Goal: Task Accomplishment & Management: Manage account settings

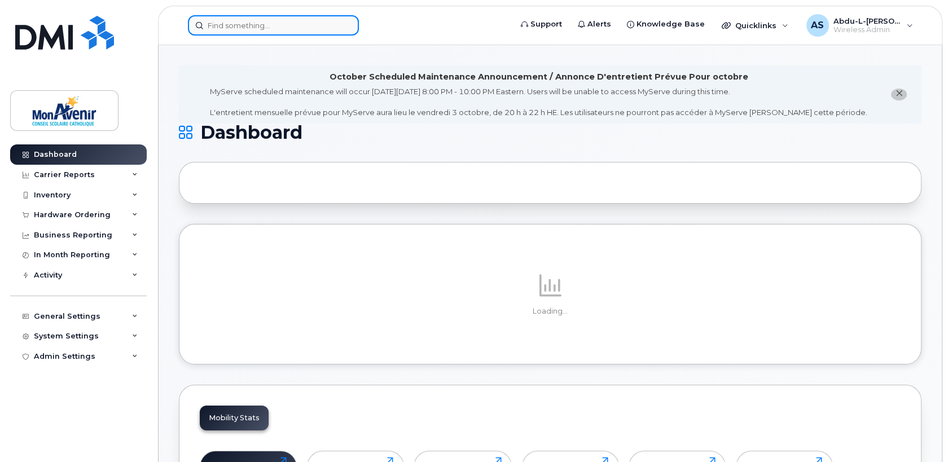
click at [279, 28] on input at bounding box center [273, 25] width 171 height 20
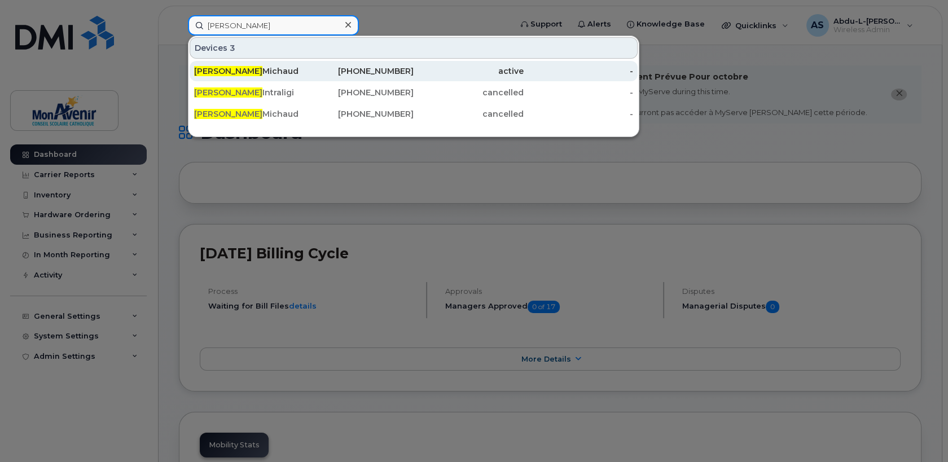
type input "valerie"
click at [274, 69] on div "Valerie Michaud" at bounding box center [249, 70] width 110 height 11
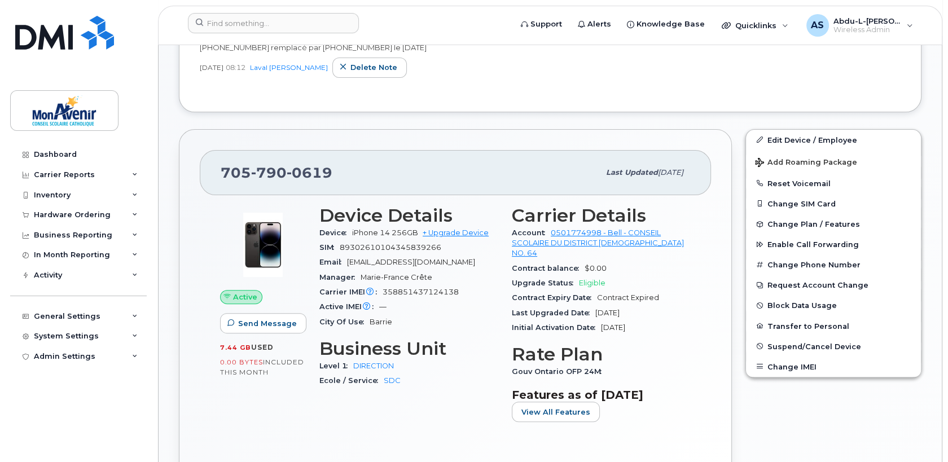
scroll to position [451, 0]
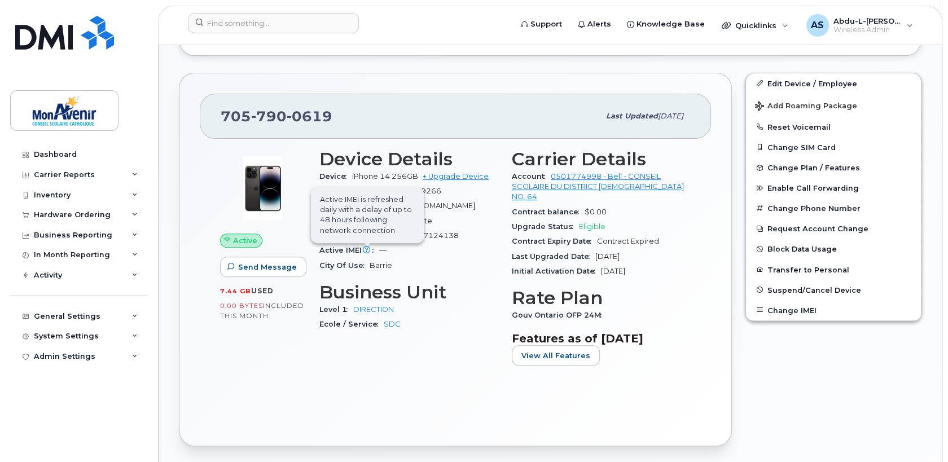
click at [360, 205] on span "Active IMEI is refreshed daily with a delay of up to 48 hours following network…" at bounding box center [367, 215] width 113 height 56
click at [108, 205] on div "Hardware Ordering" at bounding box center [78, 215] width 137 height 20
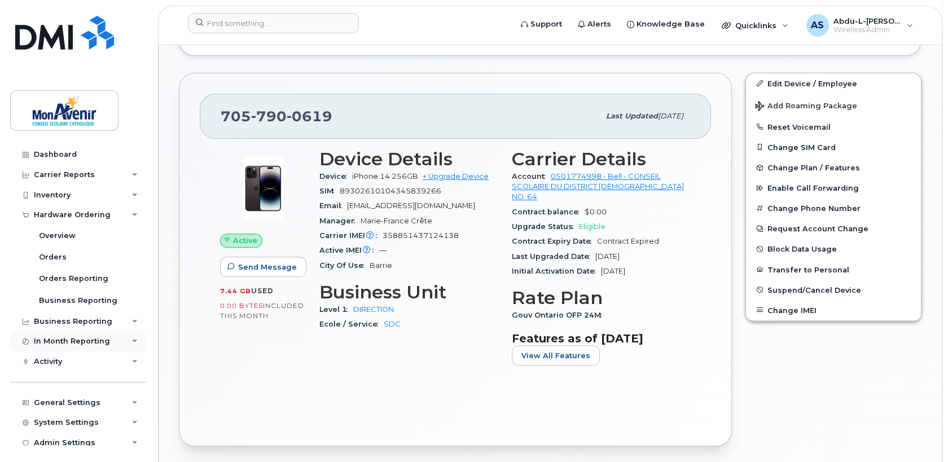
scroll to position [7, 0]
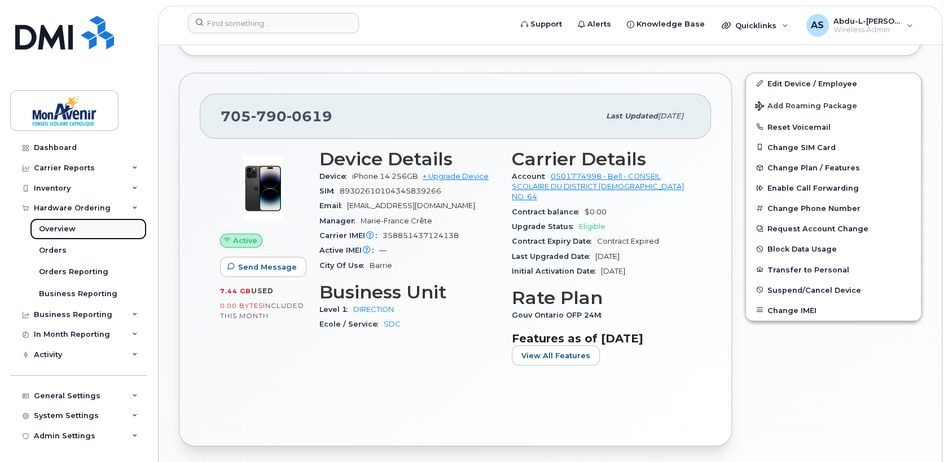
click at [75, 231] on link "Overview" at bounding box center [88, 228] width 117 height 21
click at [69, 193] on div "Inventory" at bounding box center [78, 188] width 137 height 20
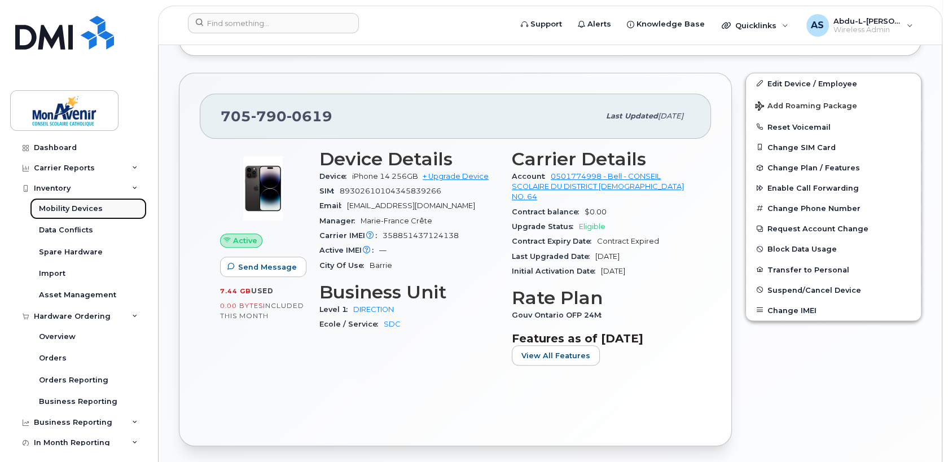
click at [67, 208] on div "Mobility Devices" at bounding box center [71, 209] width 64 height 10
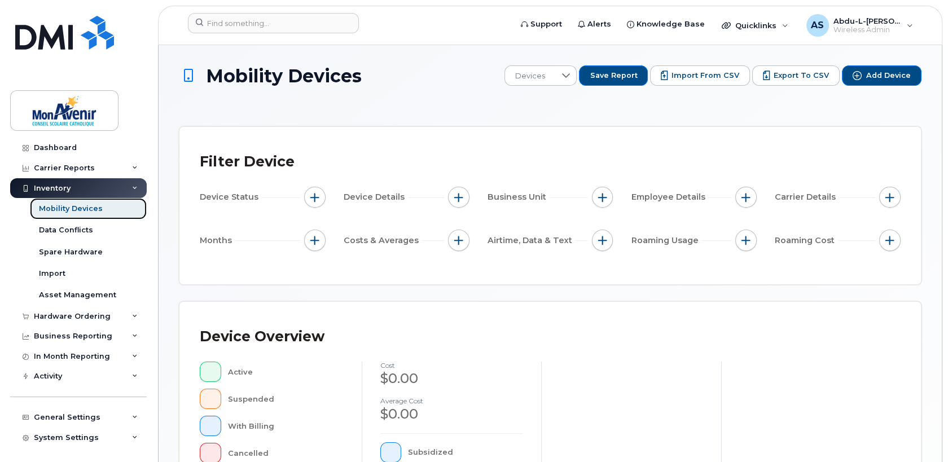
click at [76, 209] on div "Mobility Devices" at bounding box center [71, 209] width 64 height 10
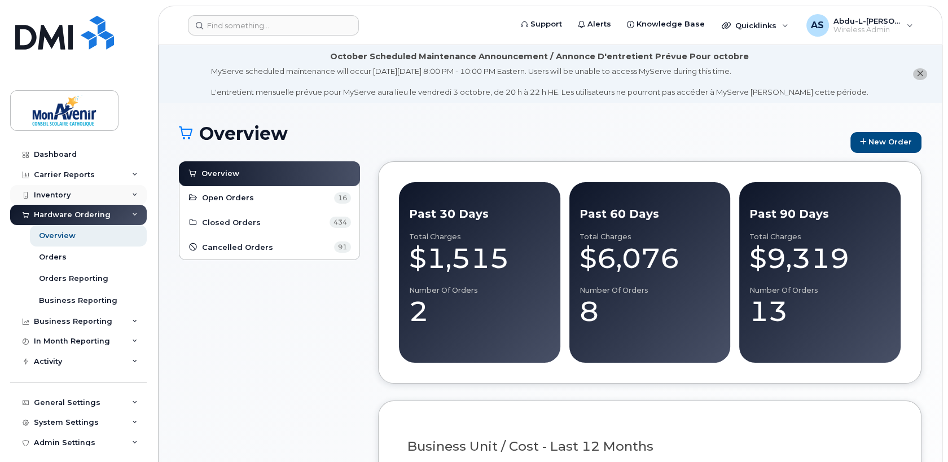
click at [72, 195] on div "Inventory" at bounding box center [78, 195] width 137 height 20
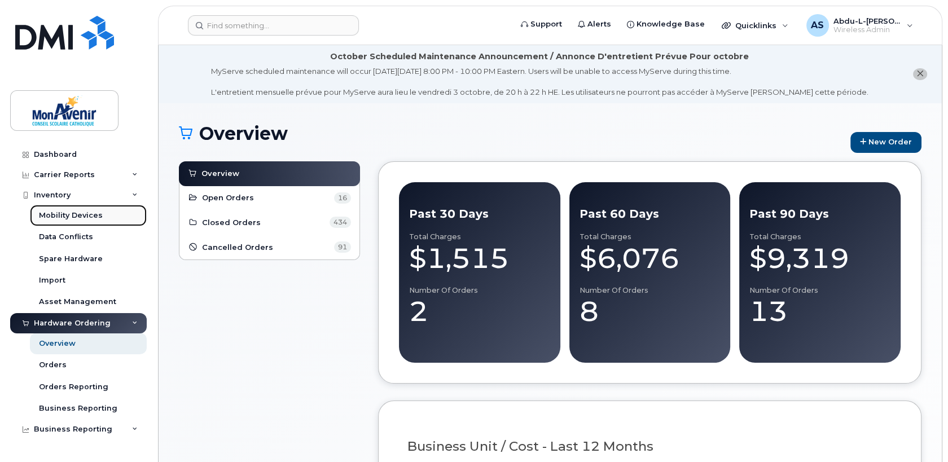
click at [69, 213] on div "Mobility Devices" at bounding box center [71, 215] width 64 height 10
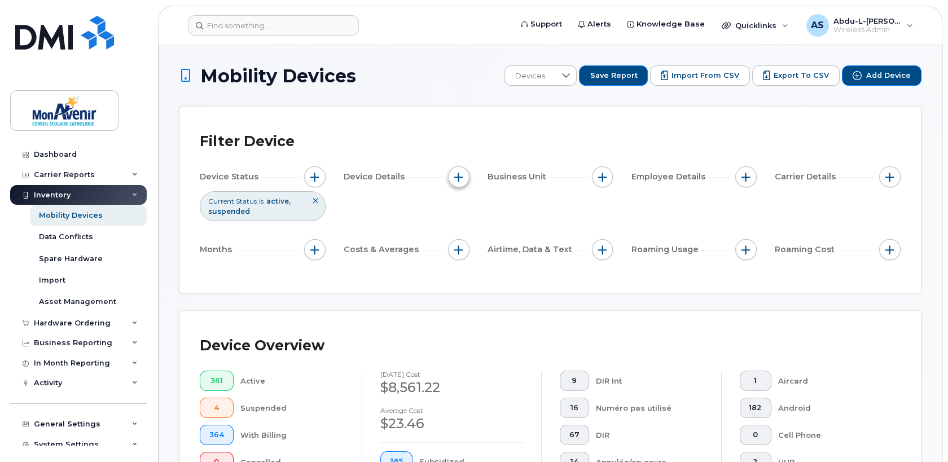
click at [458, 179] on span "button" at bounding box center [458, 177] width 9 height 9
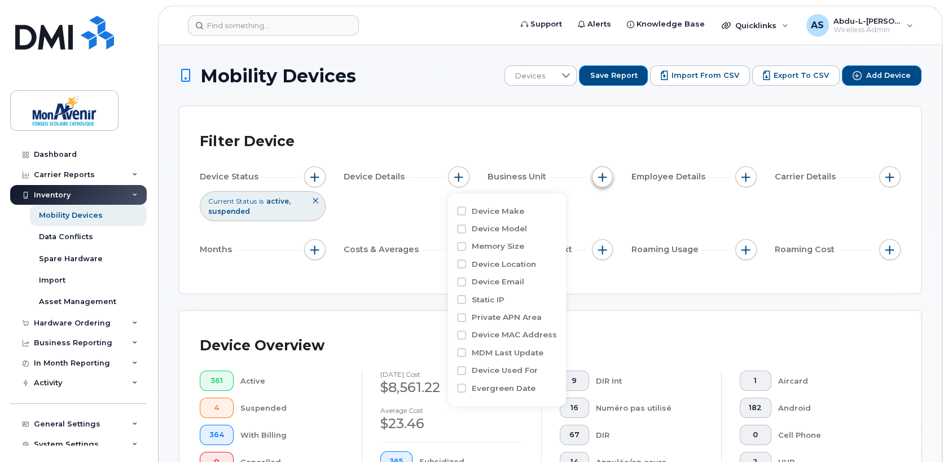
click at [605, 181] on span "button" at bounding box center [602, 177] width 9 height 9
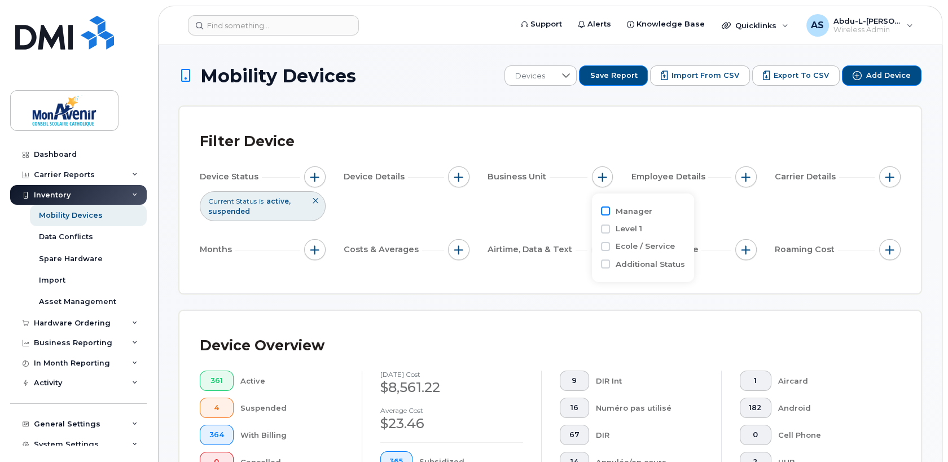
click at [605, 212] on input "Manager" at bounding box center [605, 210] width 9 height 9
checkbox input "true"
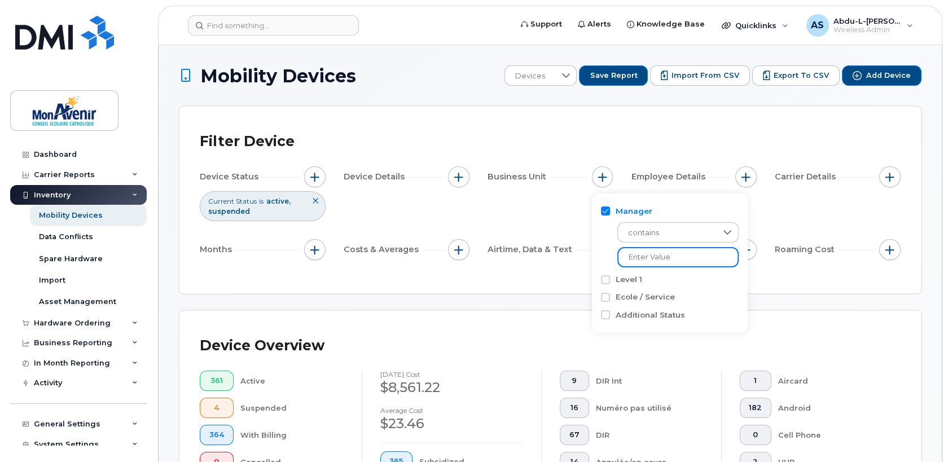
click at [669, 258] on input "text" at bounding box center [677, 257] width 121 height 20
type input "s"
type input "Iskander"
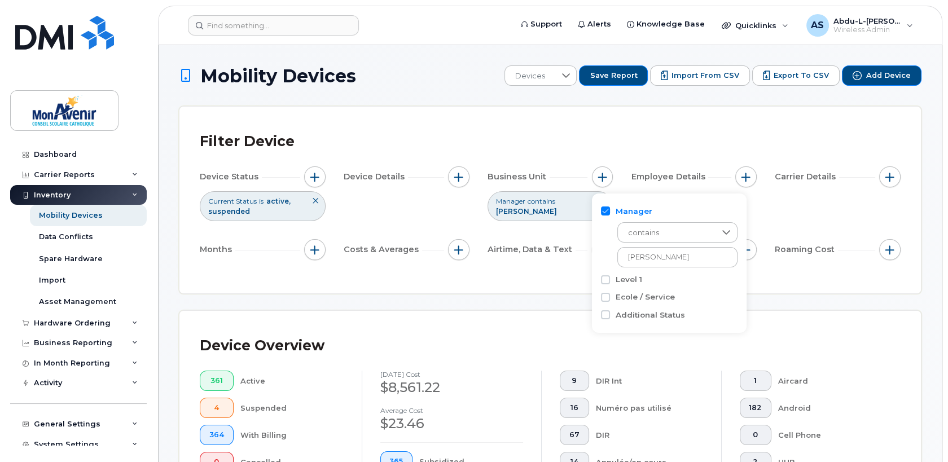
click at [732, 291] on div "Manager contains Iskander Level 1 Ecole / Service Additional Status" at bounding box center [669, 264] width 155 height 140
click at [715, 264] on input "Iskander" at bounding box center [677, 257] width 121 height 20
click at [717, 282] on div "Level 1" at bounding box center [669, 279] width 137 height 11
click at [779, 289] on div "Filter Device Device Status Current Status is active suspended Device Details B…" at bounding box center [549, 200] width 741 height 187
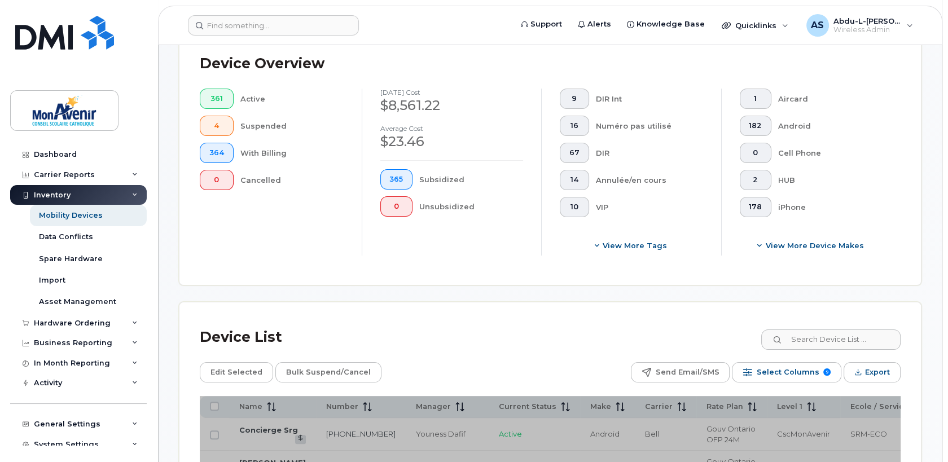
scroll to position [395, 0]
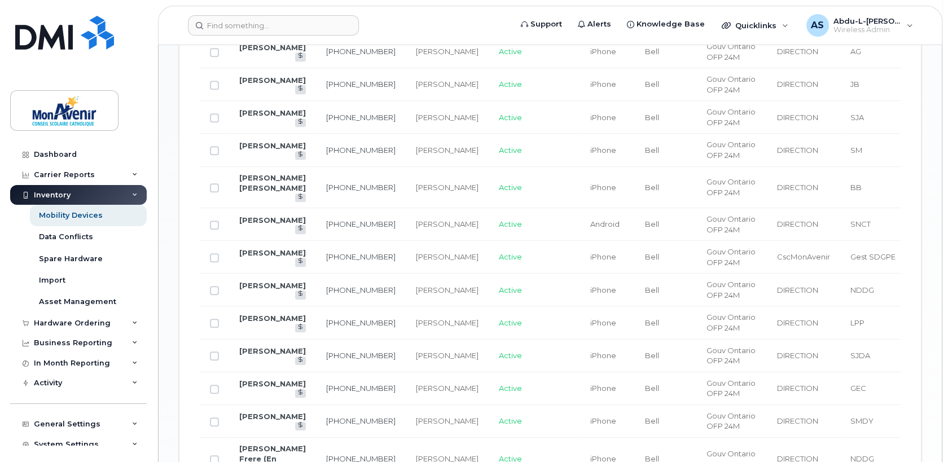
scroll to position [439, 0]
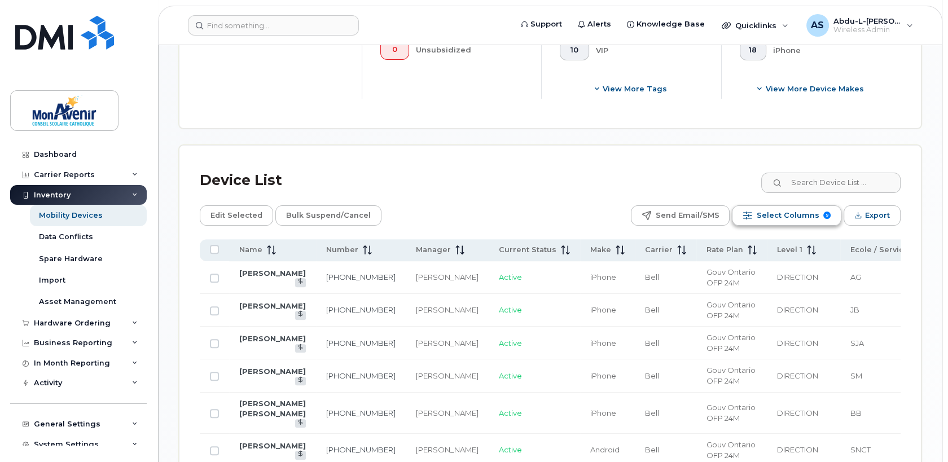
click at [806, 217] on span "Select Columns" at bounding box center [787, 215] width 63 height 17
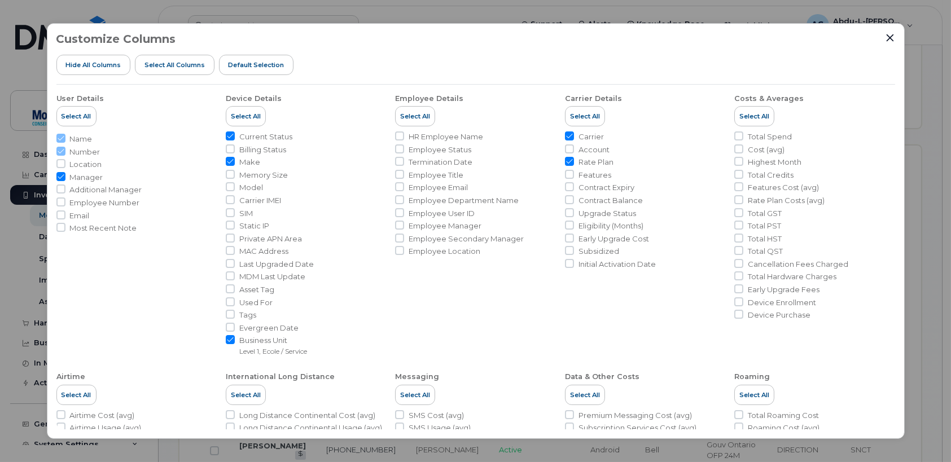
click at [597, 177] on span "Features" at bounding box center [594, 175] width 33 height 11
click at [574, 177] on input "Features" at bounding box center [569, 174] width 9 height 9
checkbox input "true"
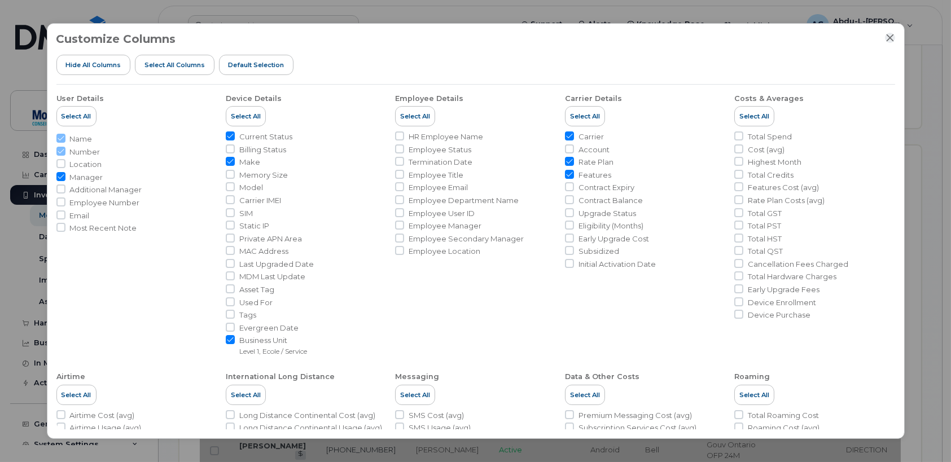
click at [887, 34] on icon "Close" at bounding box center [889, 37] width 9 height 9
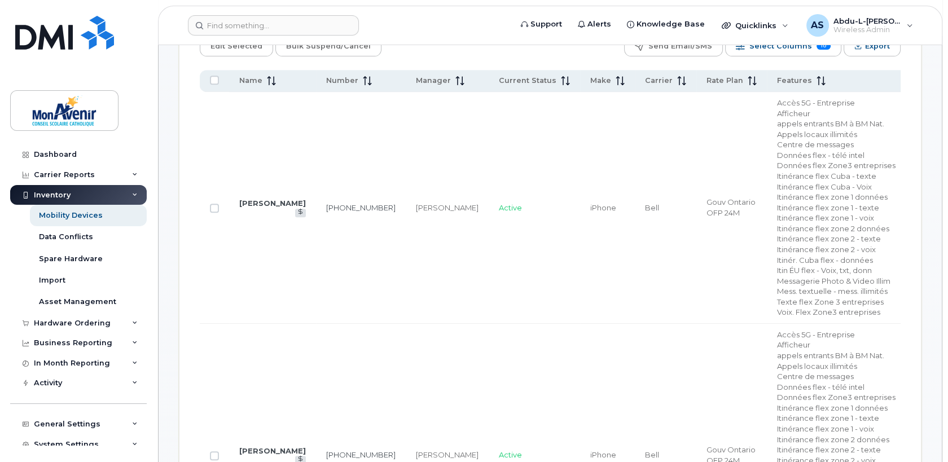
scroll to position [495, 0]
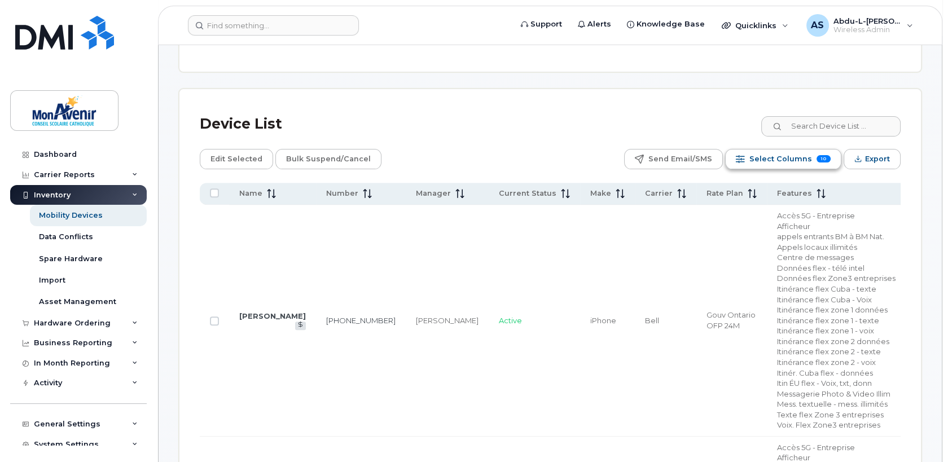
click at [792, 160] on span "Select Columns" at bounding box center [780, 159] width 63 height 17
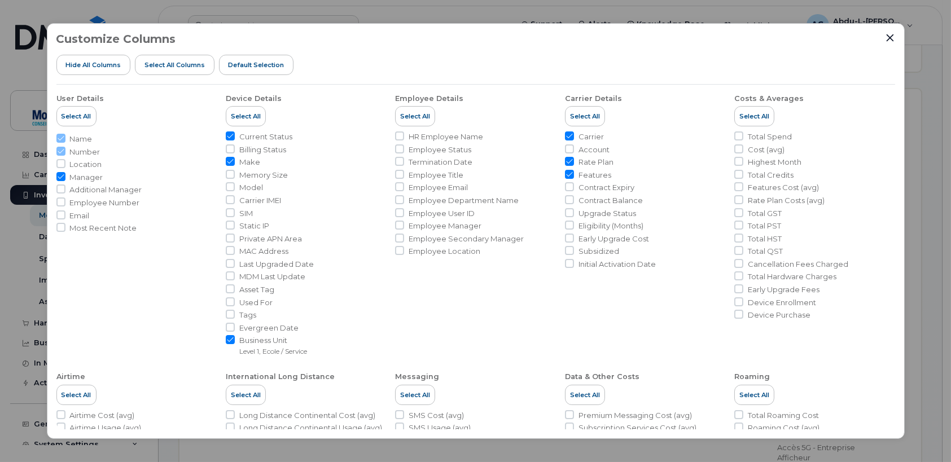
click at [566, 173] on input "Features" at bounding box center [569, 174] width 9 height 9
checkbox input "false"
click at [571, 160] on input "Rate Plan" at bounding box center [569, 161] width 9 height 9
checkbox input "false"
click at [735, 198] on input "Rate Plan Costs (avg)" at bounding box center [738, 199] width 9 height 9
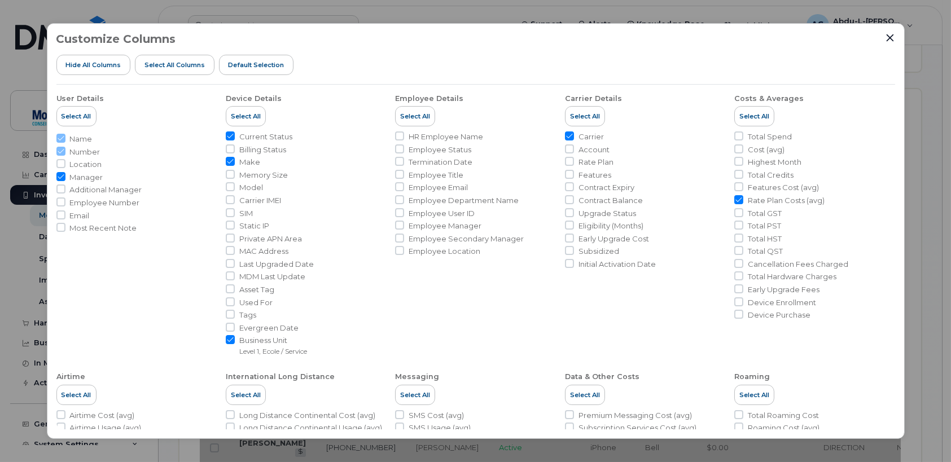
click at [740, 200] on input "Rate Plan Costs (avg)" at bounding box center [738, 199] width 9 height 9
checkbox input "false"
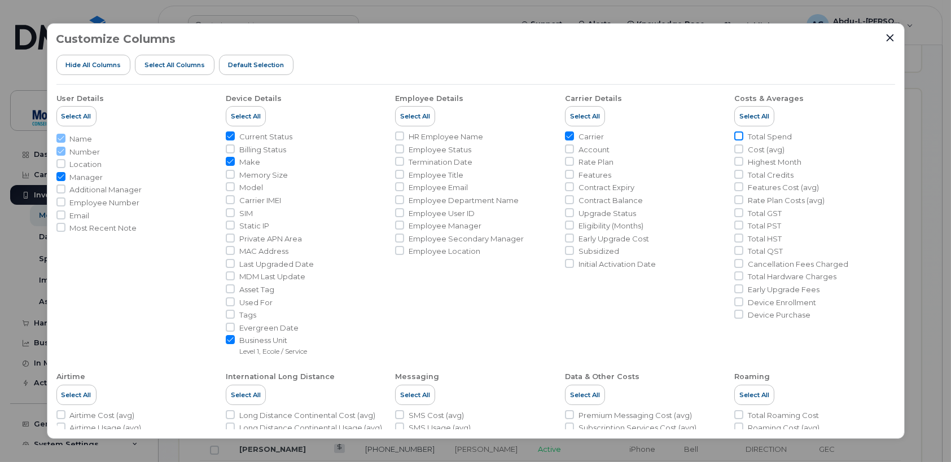
click at [739, 138] on input "Total Spend" at bounding box center [738, 135] width 9 height 9
checkbox input "true"
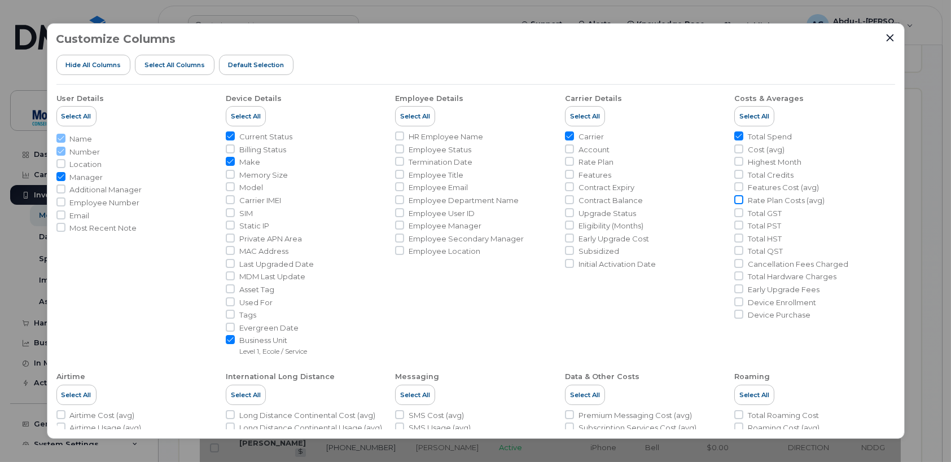
click at [734, 197] on input "Rate Plan Costs (avg)" at bounding box center [738, 199] width 9 height 9
checkbox input "true"
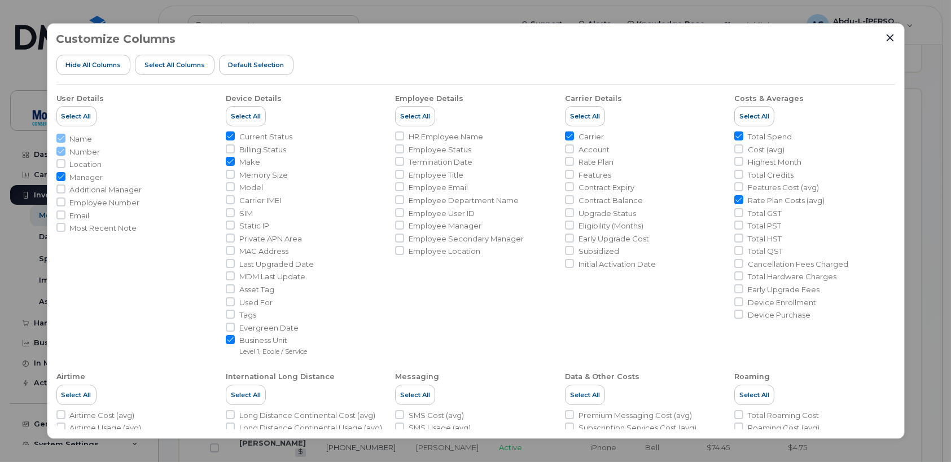
click at [232, 166] on li "Make" at bounding box center [306, 162] width 160 height 11
click at [231, 160] on input "Make" at bounding box center [230, 161] width 9 height 9
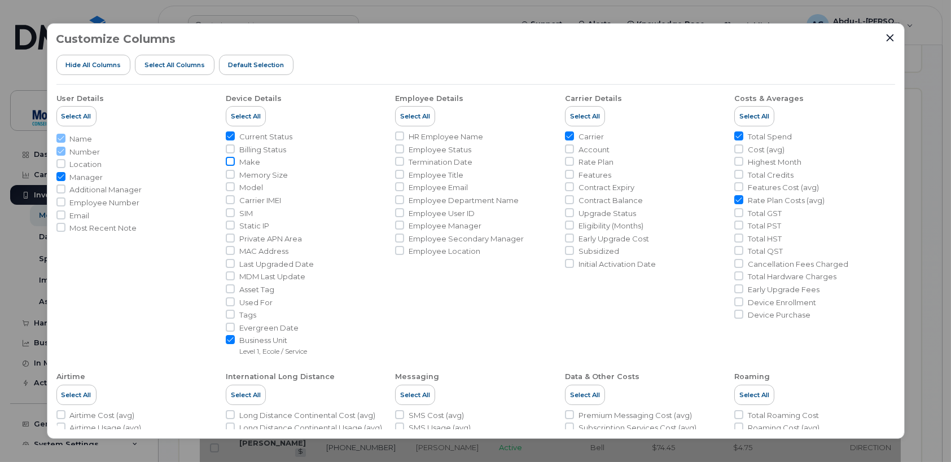
click at [234, 161] on input "Make" at bounding box center [230, 161] width 9 height 9
checkbox input "true"
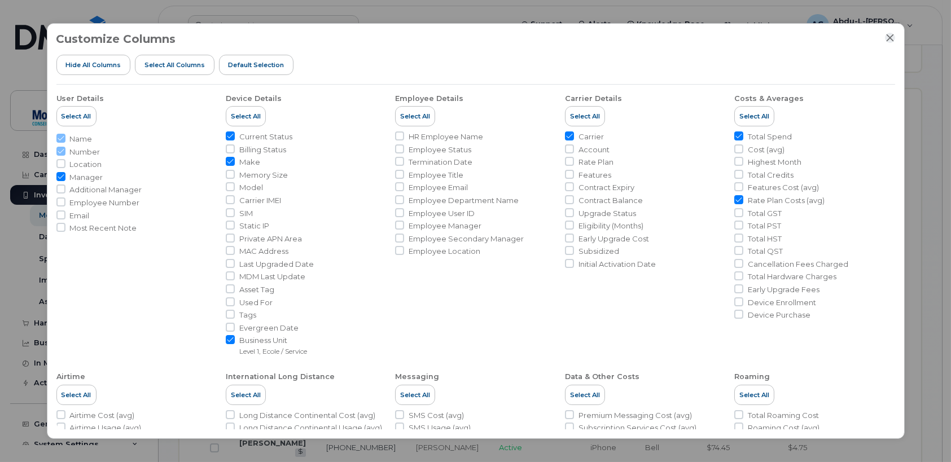
click at [892, 28] on div "Customize Columns Hide All Columns Select all Columns Default Selection User De…" at bounding box center [476, 231] width 858 height 416
click at [890, 38] on icon "Close" at bounding box center [889, 37] width 7 height 7
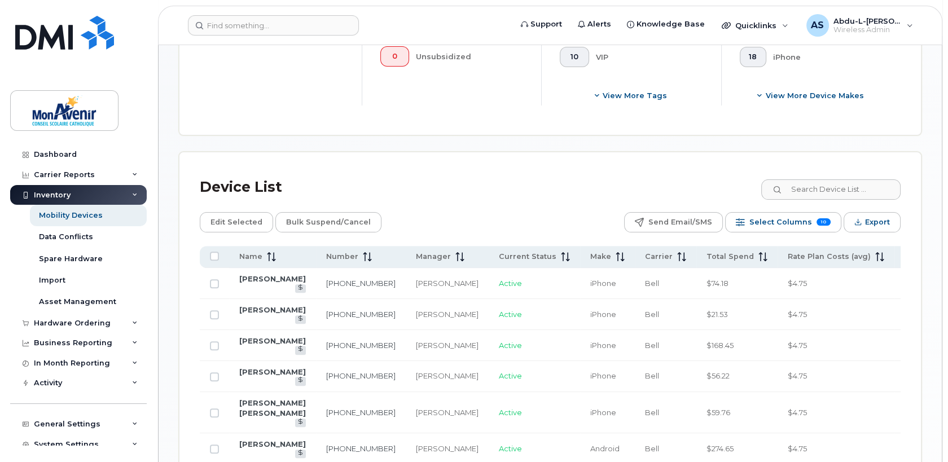
scroll to position [376, 0]
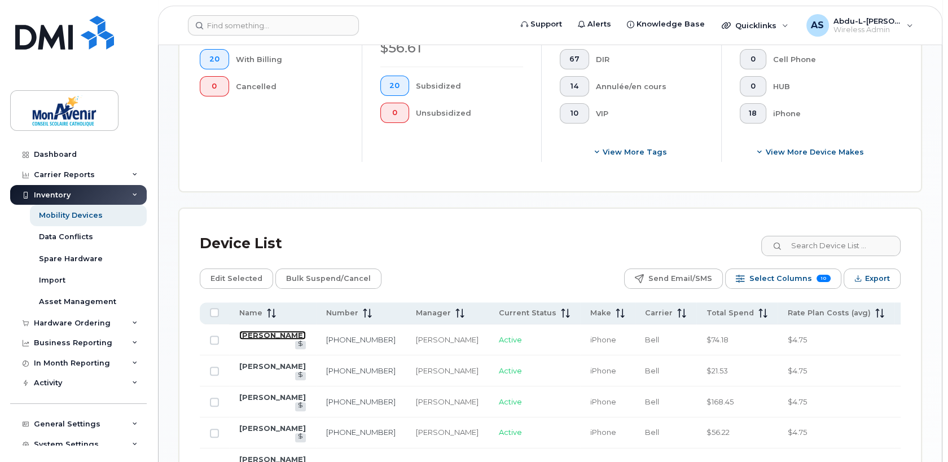
click at [254, 340] on link "Annie Laflamme Fitzgibbon" at bounding box center [272, 335] width 67 height 9
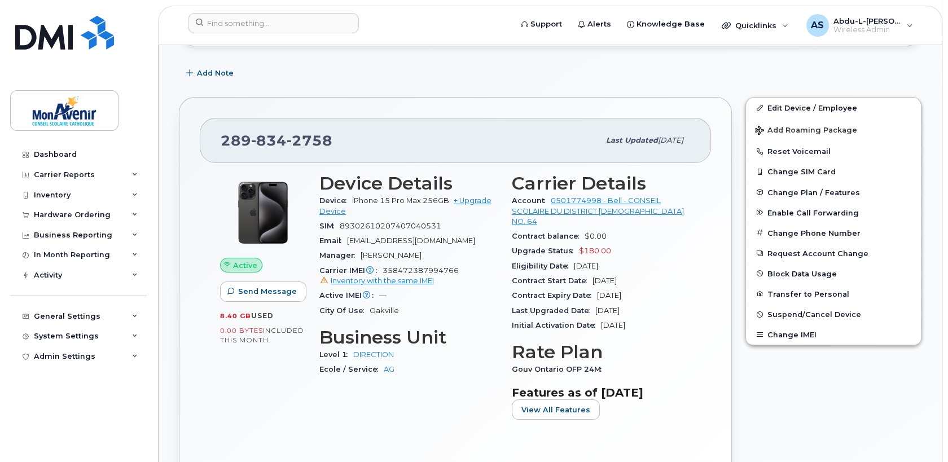
scroll to position [282, 0]
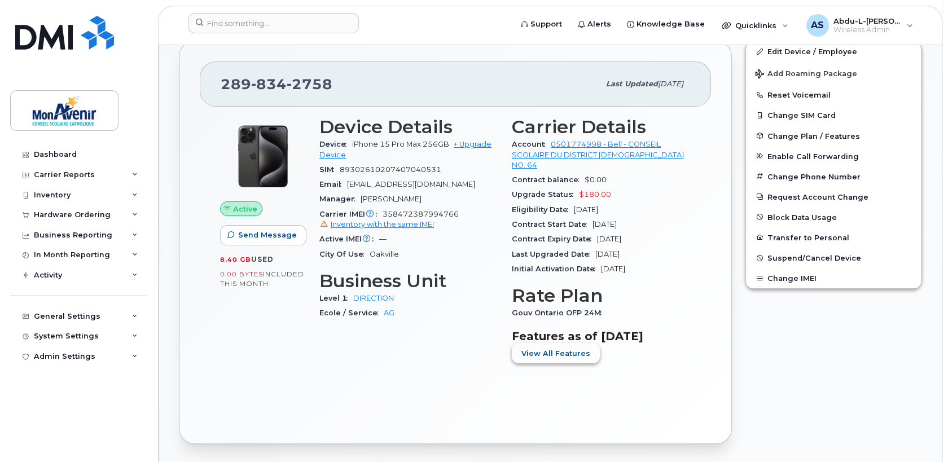
click at [529, 348] on span "View All Features" at bounding box center [555, 353] width 69 height 11
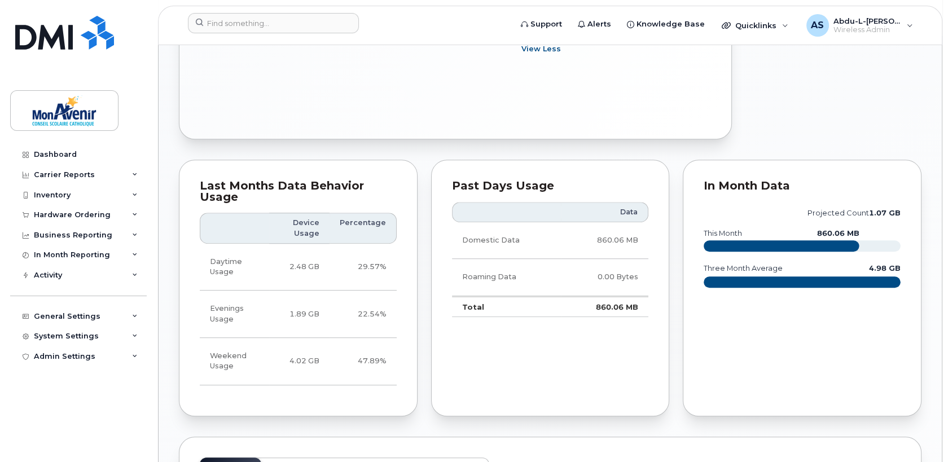
scroll to position [1016, 0]
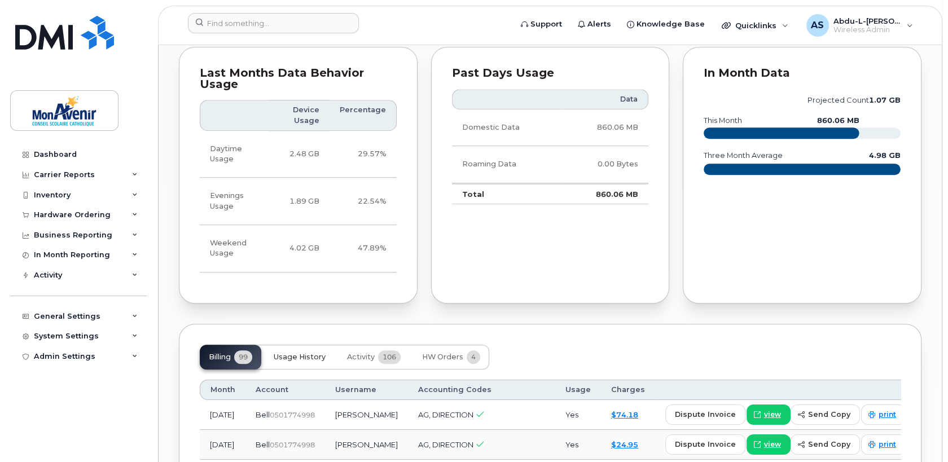
click at [318, 353] on span "Usage History" at bounding box center [300, 357] width 52 height 9
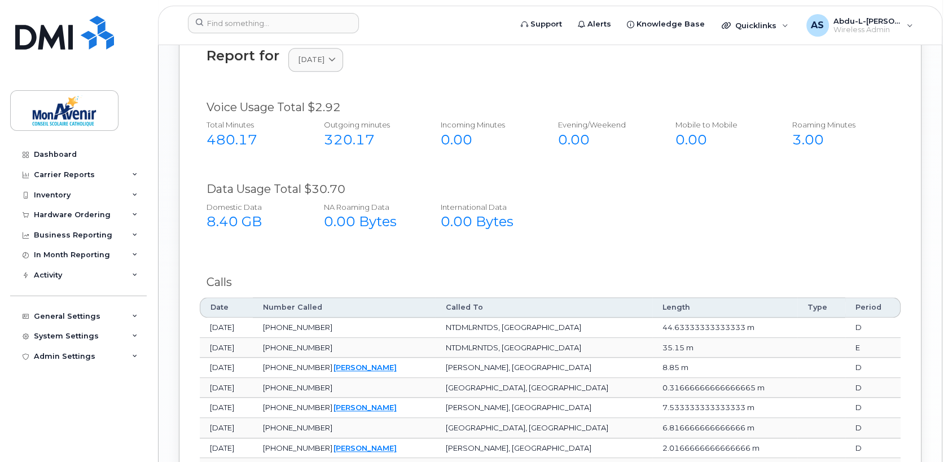
scroll to position [1298, 0]
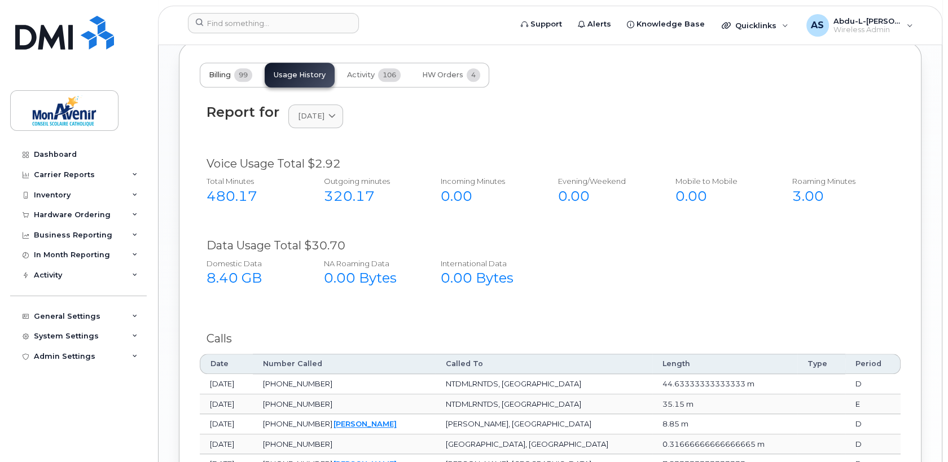
click at [222, 63] on button "Billing 99" at bounding box center [230, 75] width 61 height 25
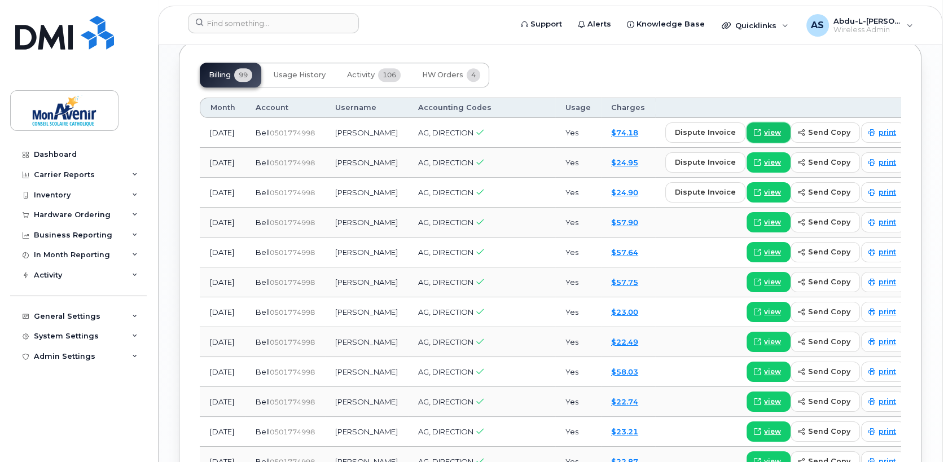
click at [764, 128] on span "view" at bounding box center [772, 133] width 17 height 10
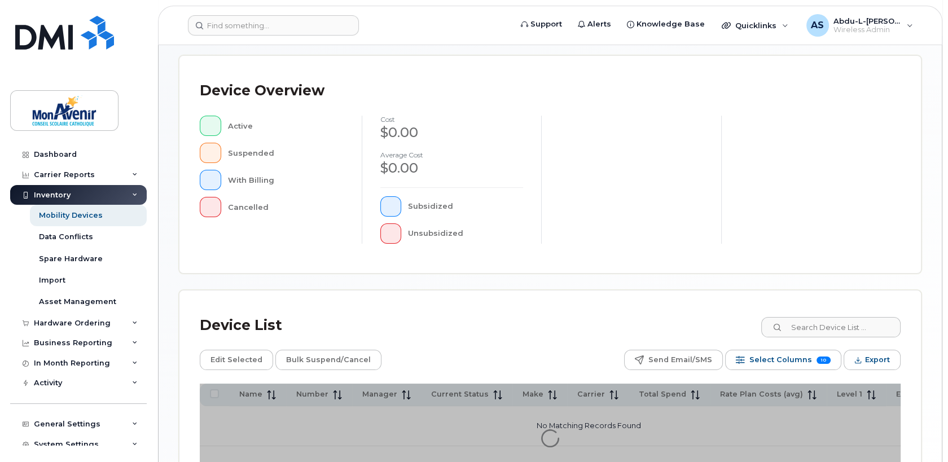
scroll to position [282, 0]
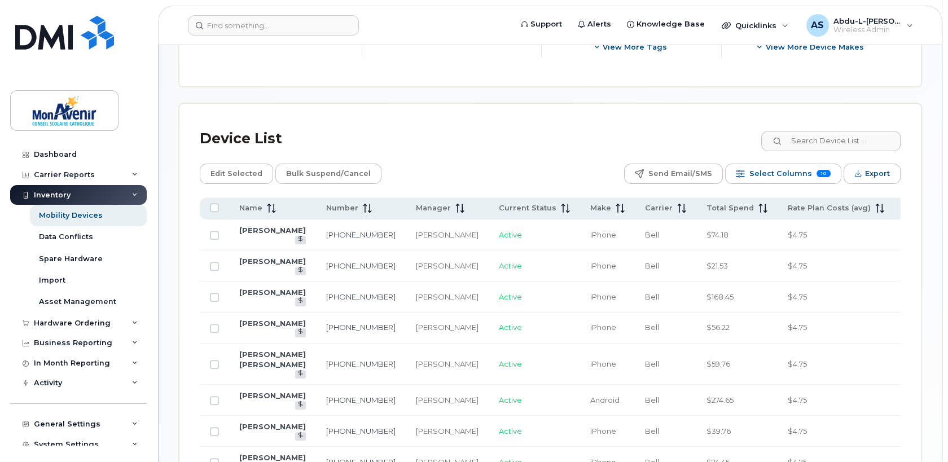
scroll to position [537, 0]
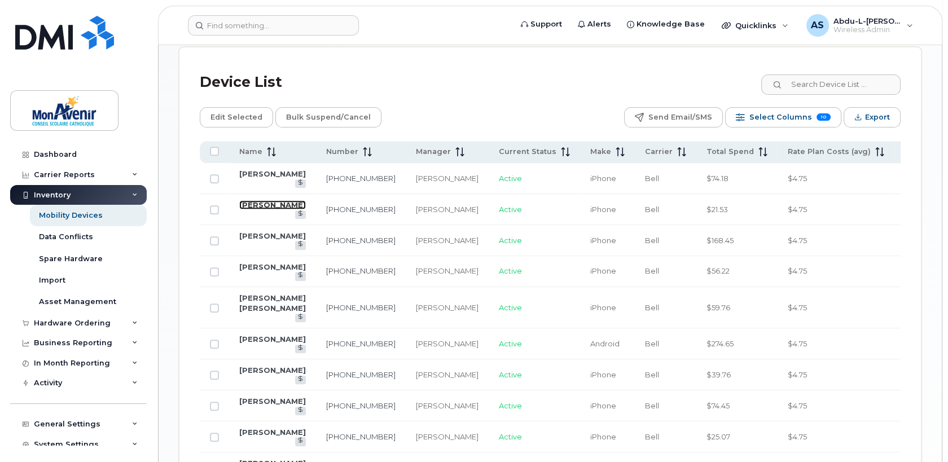
click at [249, 209] on link "[PERSON_NAME]" at bounding box center [272, 204] width 67 height 9
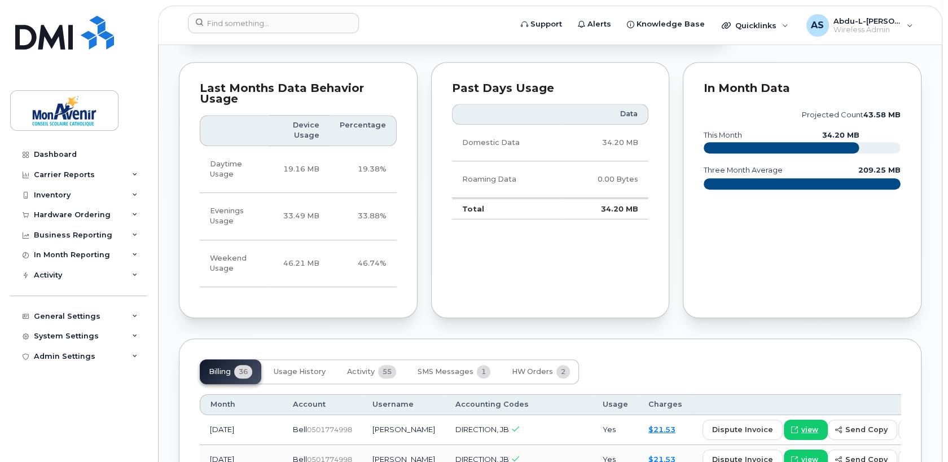
scroll to position [846, 0]
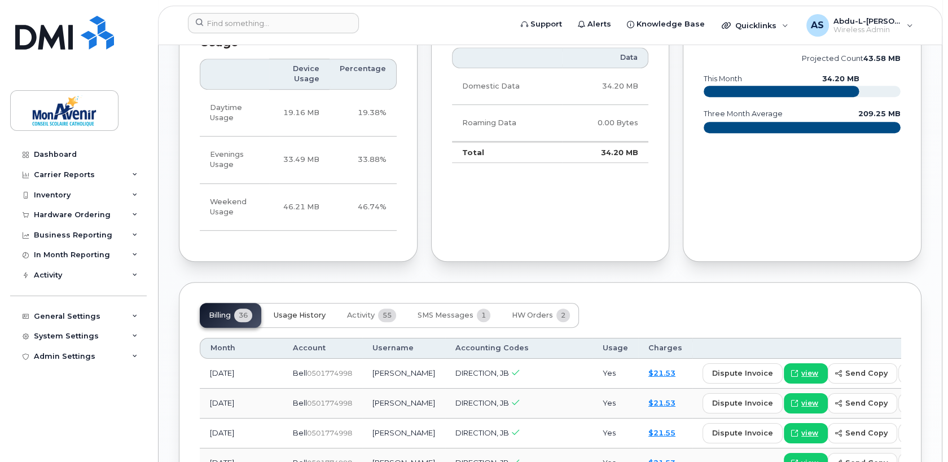
click at [309, 311] on span "Usage History" at bounding box center [300, 315] width 52 height 9
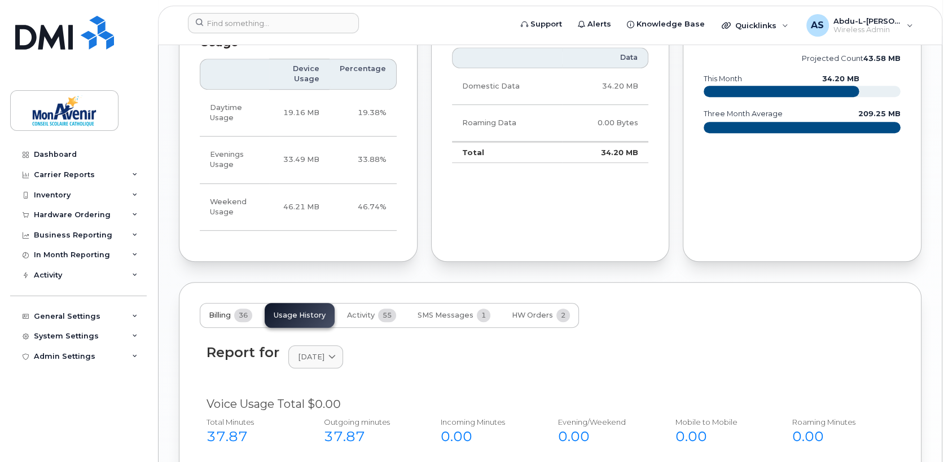
click at [230, 309] on button "Billing 36" at bounding box center [230, 315] width 61 height 25
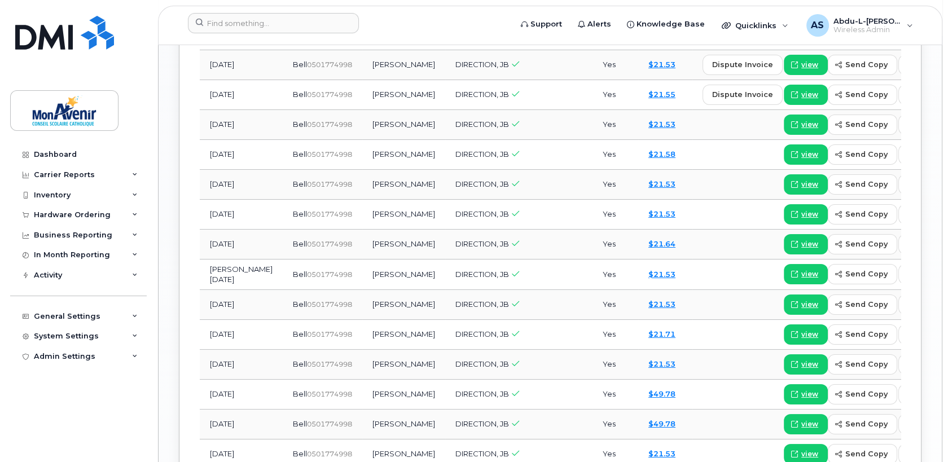
scroll to position [1016, 0]
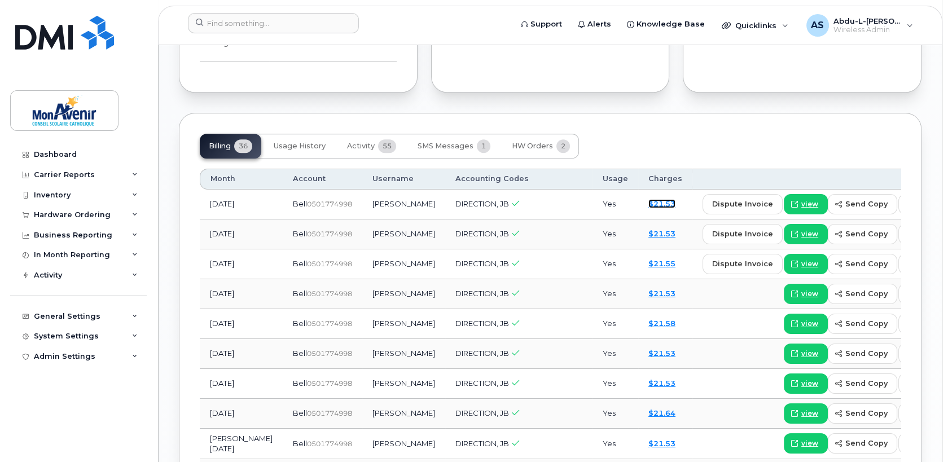
click at [648, 199] on link "$21.53" at bounding box center [661, 203] width 27 height 9
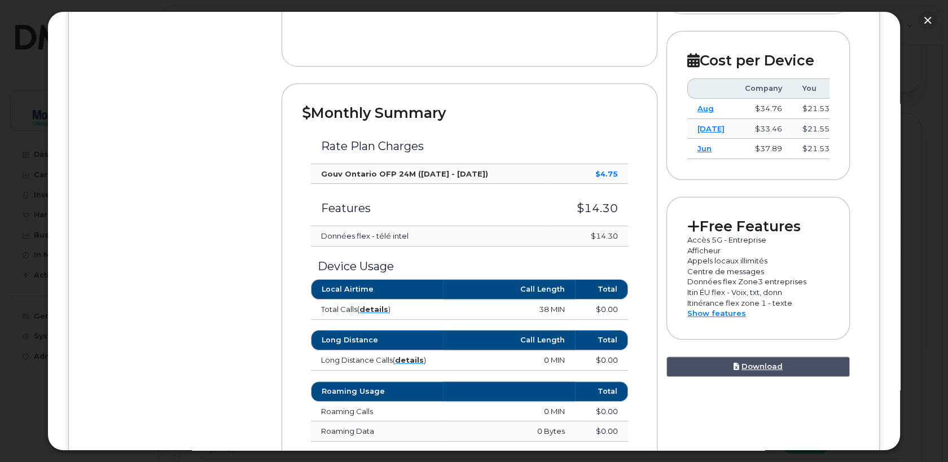
scroll to position [113, 0]
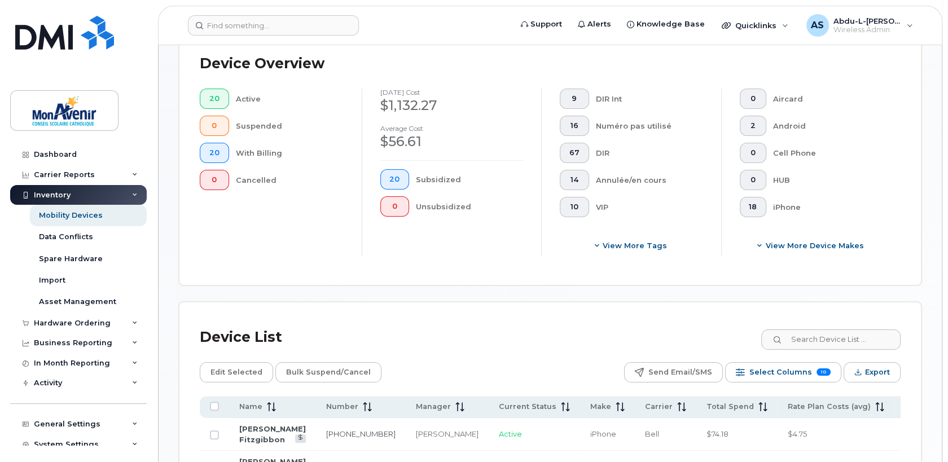
scroll to position [564, 0]
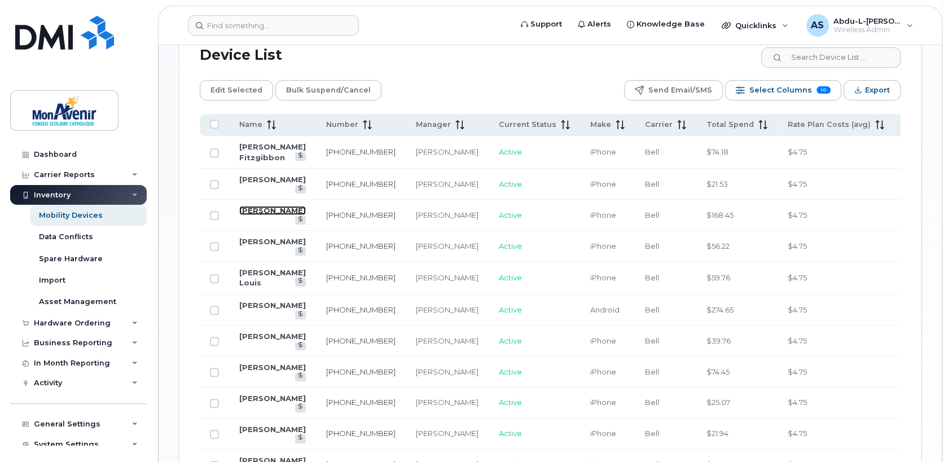
click at [247, 215] on link "[PERSON_NAME]" at bounding box center [272, 210] width 67 height 9
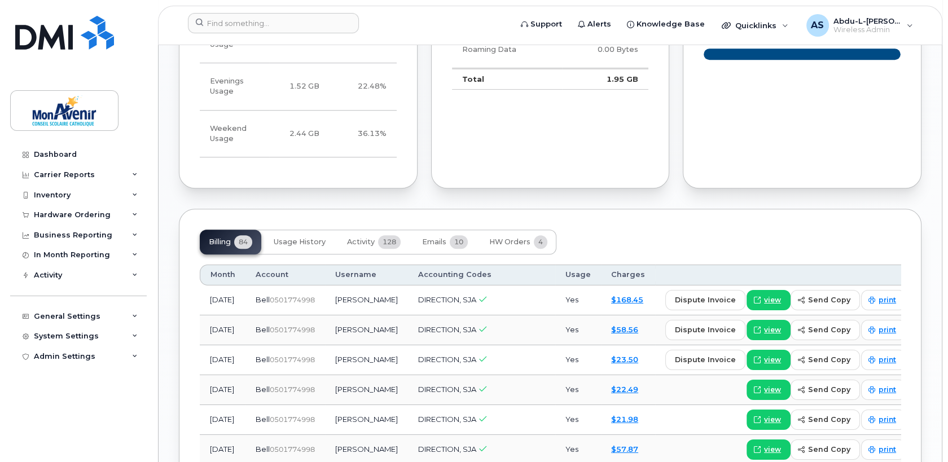
scroll to position [1128, 0]
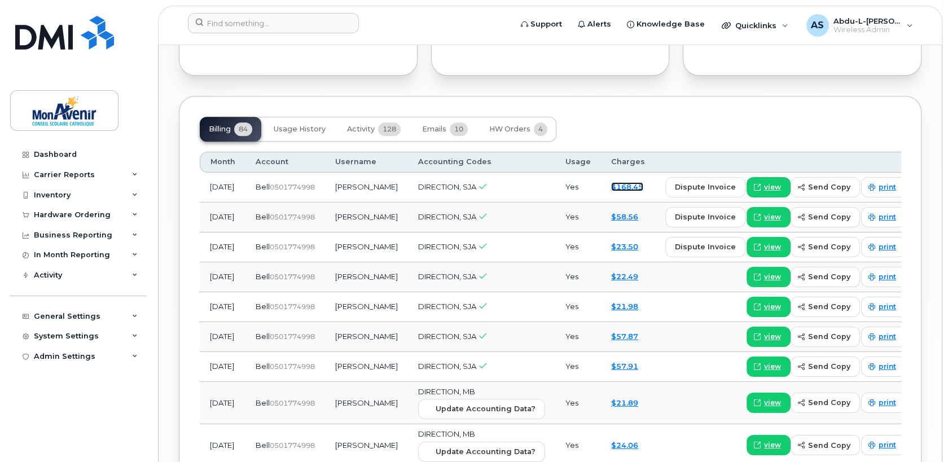
click at [612, 182] on link "$168.45" at bounding box center [627, 186] width 32 height 9
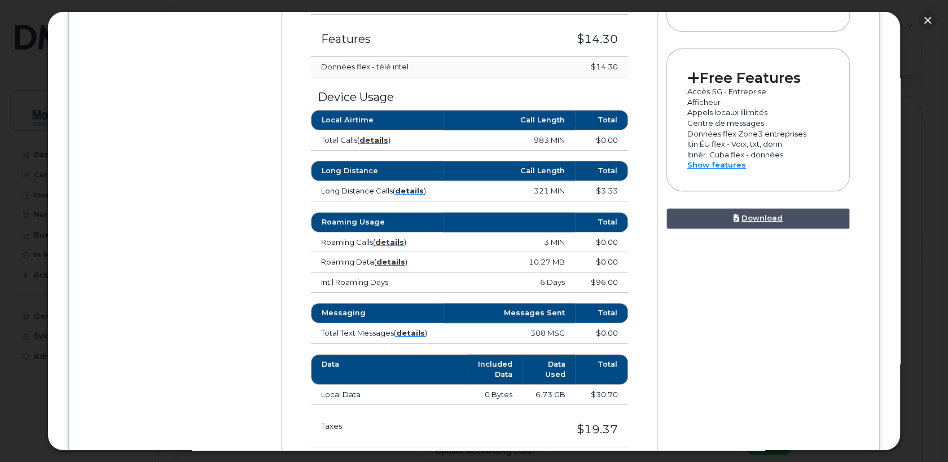
scroll to position [564, 0]
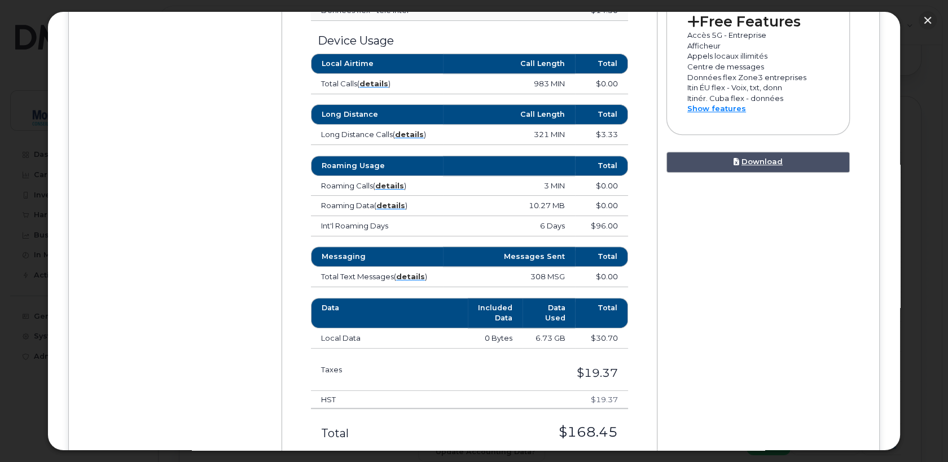
click at [358, 227] on td "Int'l Roaming Days" at bounding box center [377, 226] width 132 height 20
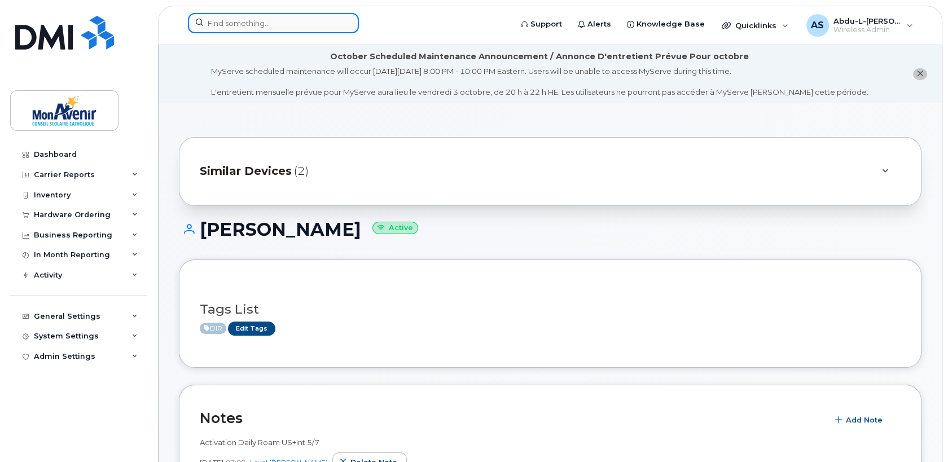
click at [293, 28] on input at bounding box center [273, 23] width 171 height 20
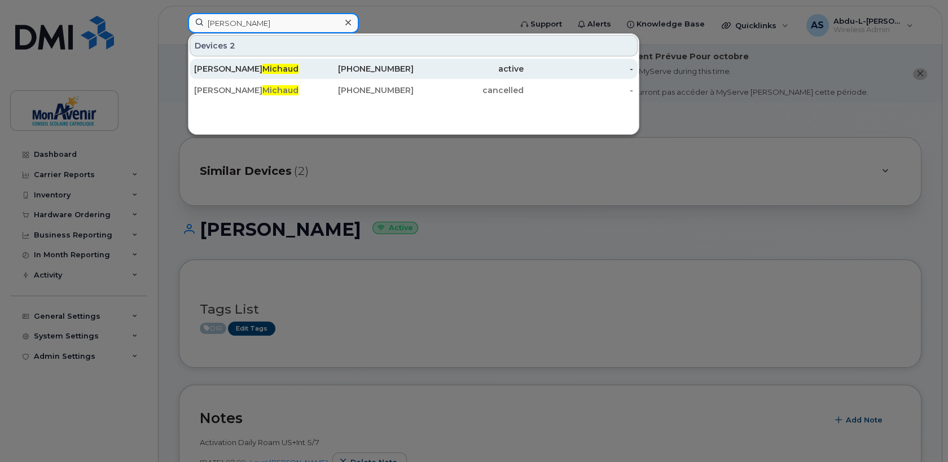
type input "[PERSON_NAME]"
click at [262, 64] on span "Michaud" at bounding box center [280, 69] width 36 height 10
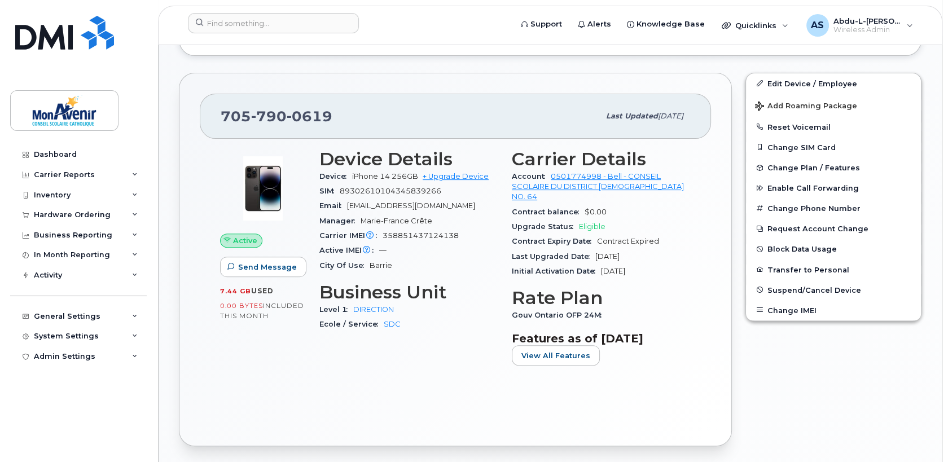
scroll to position [508, 0]
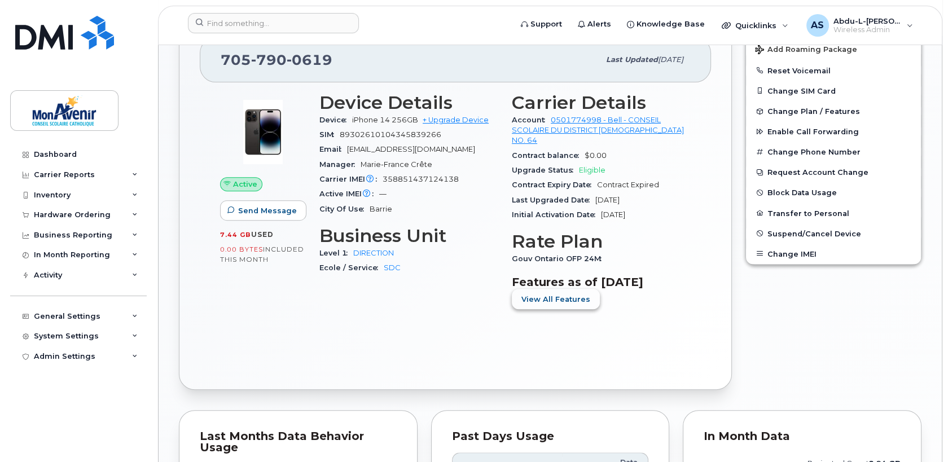
click at [537, 289] on button "View All Features" at bounding box center [556, 299] width 88 height 20
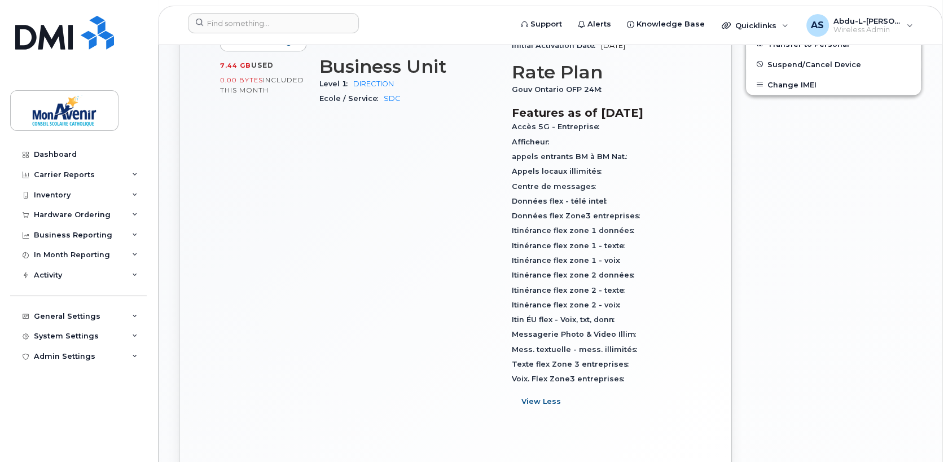
scroll to position [733, 0]
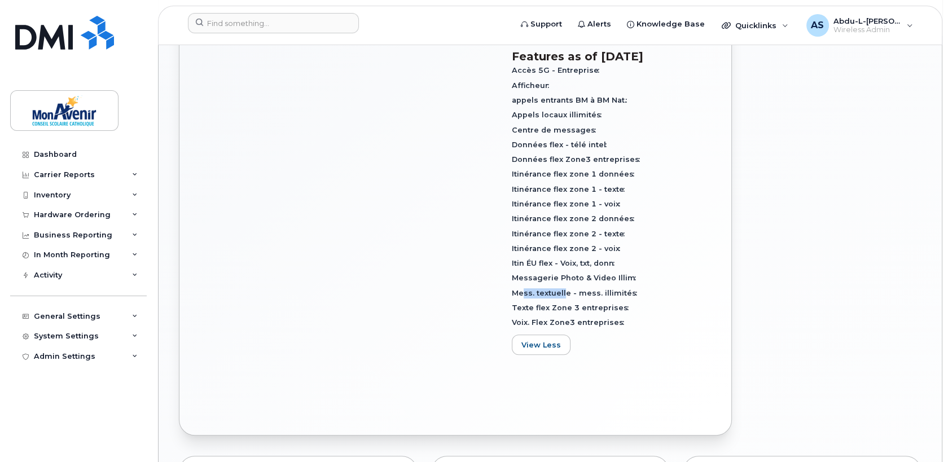
drag, startPoint x: 525, startPoint y: 281, endPoint x: 564, endPoint y: 284, distance: 39.6
click at [564, 289] on span "Mess. textuelle - mess. illimités" at bounding box center [577, 293] width 131 height 8
drag, startPoint x: 553, startPoint y: 265, endPoint x: 572, endPoint y: 266, distance: 19.2
click at [572, 274] on span "Messagerie Photo & Video Illim" at bounding box center [577, 278] width 130 height 8
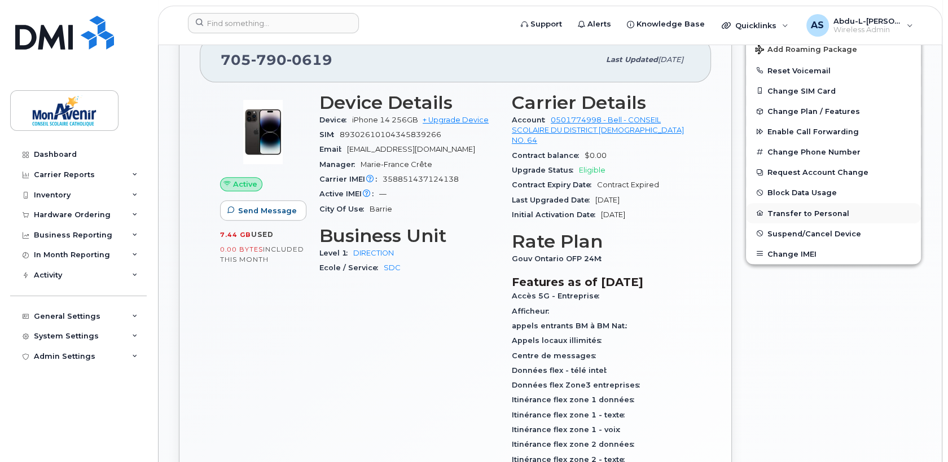
scroll to position [451, 0]
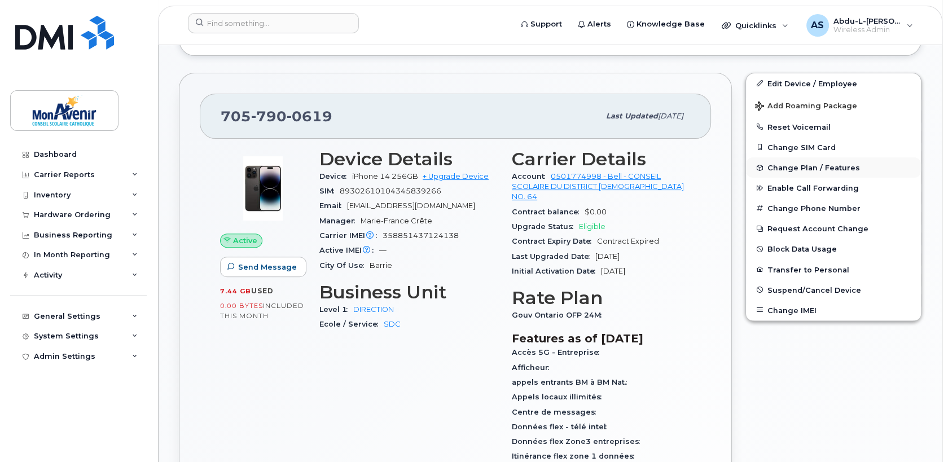
click at [806, 164] on span "Change Plan / Features" at bounding box center [813, 168] width 93 height 8
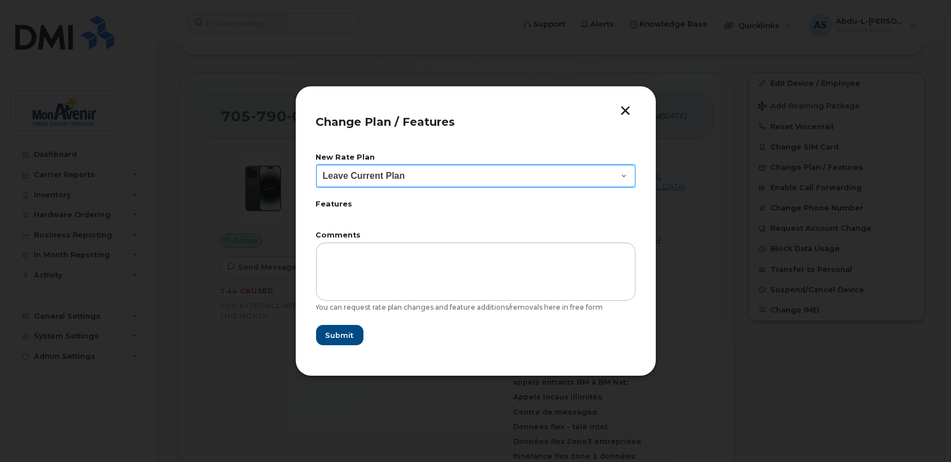
click at [607, 183] on select "Leave Current Plan Govt of Ontario PFO plan" at bounding box center [475, 176] width 319 height 23
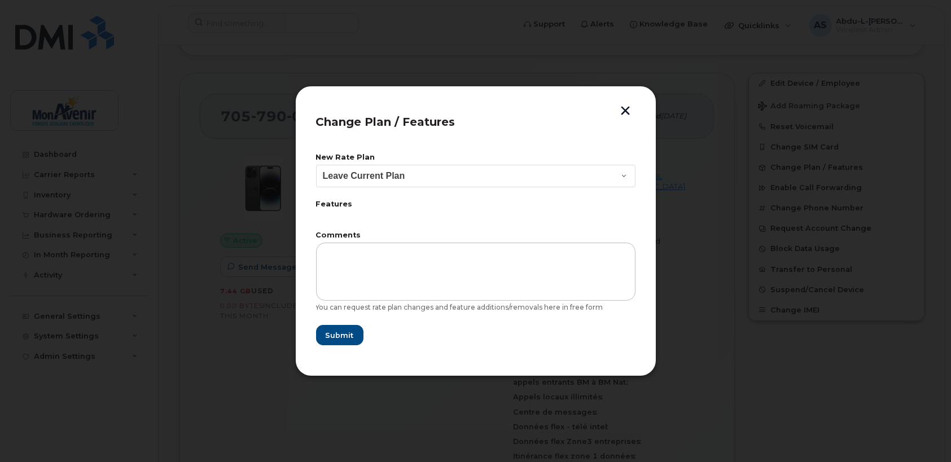
drag, startPoint x: 625, startPoint y: 109, endPoint x: 627, endPoint y: 115, distance: 6.1
